Goal: Information Seeking & Learning: Learn about a topic

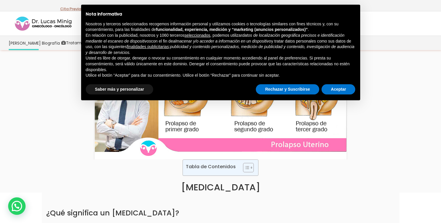
click at [401, 96] on div at bounding box center [220, 109] width 441 height 99
click at [306, 90] on button "Rechazar y Suscribirse" at bounding box center [287, 89] width 63 height 10
